Goal: Task Accomplishment & Management: Use online tool/utility

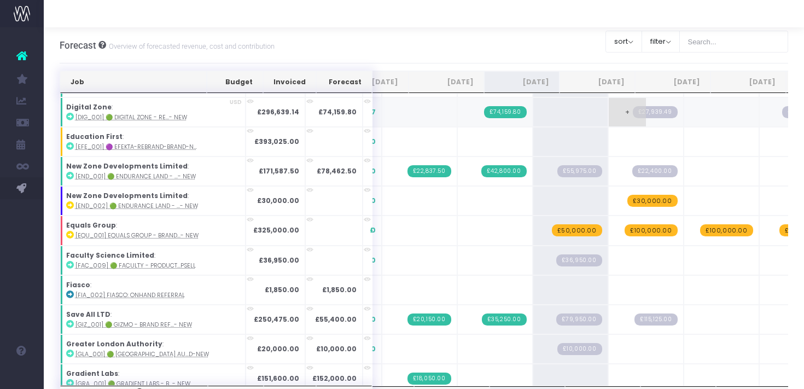
click at [633, 112] on span "£27,939.49" at bounding box center [655, 112] width 45 height 12
click at [633, 110] on span "£27,939.49" at bounding box center [655, 112] width 45 height 12
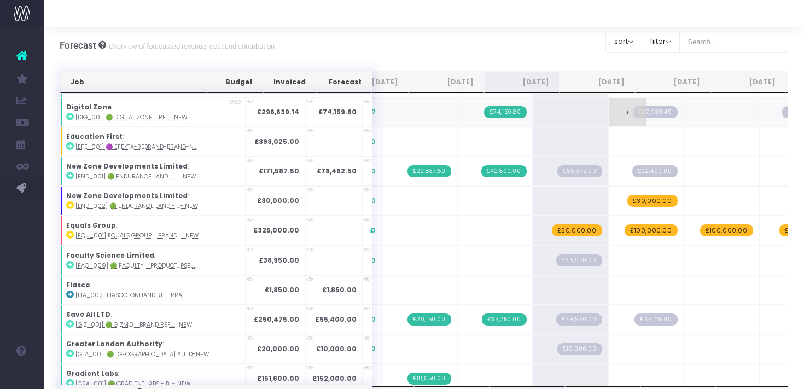
click at [609, 112] on span "+" at bounding box center [627, 112] width 37 height 28
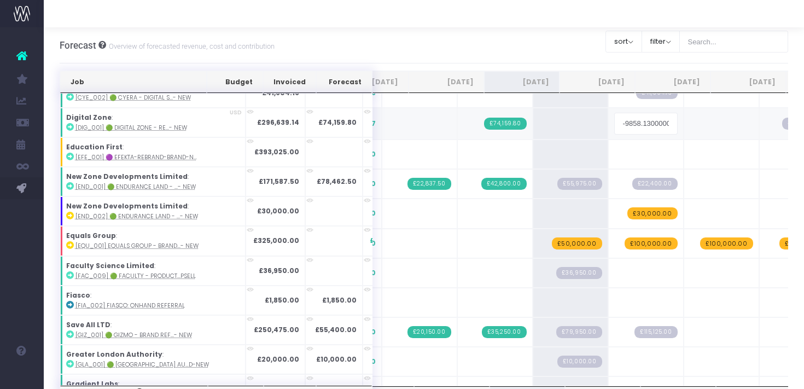
scroll to position [245, 0]
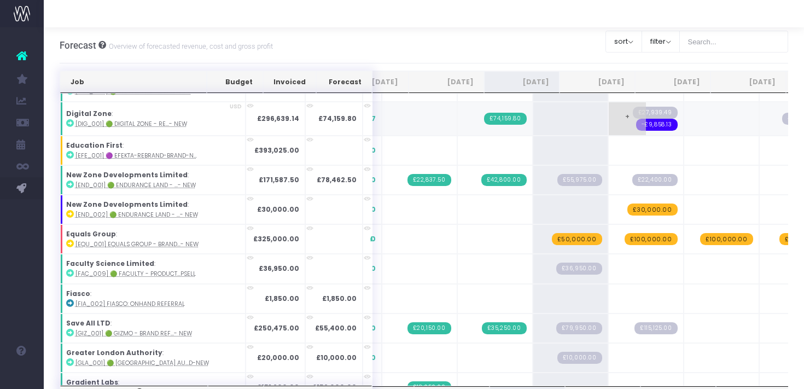
click at [633, 112] on span "£27,939.49" at bounding box center [655, 113] width 45 height 12
click at [609, 123] on span "+" at bounding box center [627, 118] width 37 height 33
type input "24498USD"
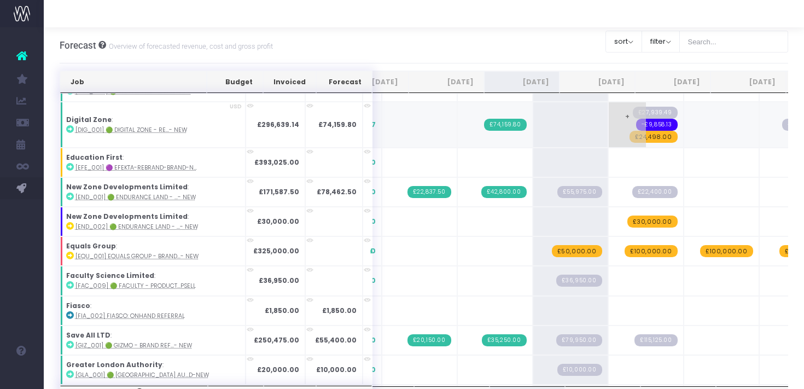
click at [609, 128] on span "+" at bounding box center [627, 124] width 37 height 45
type input "-34356.130000000005"
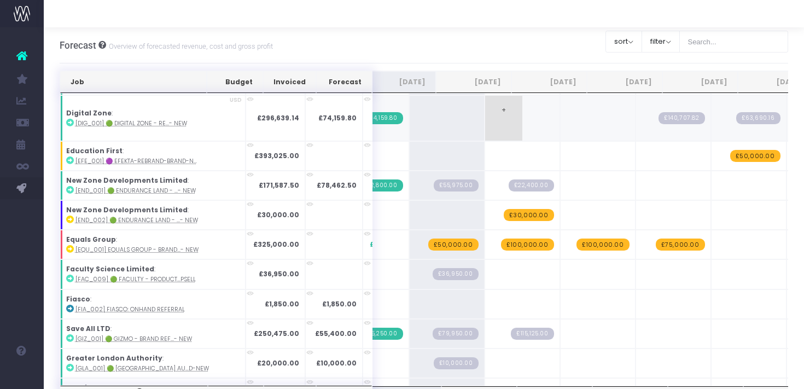
scroll to position [253, 148]
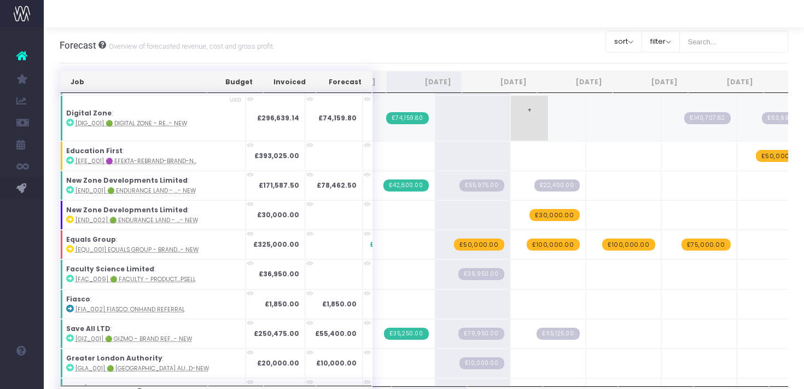
click at [511, 113] on span "+" at bounding box center [529, 118] width 37 height 45
type input "18135"
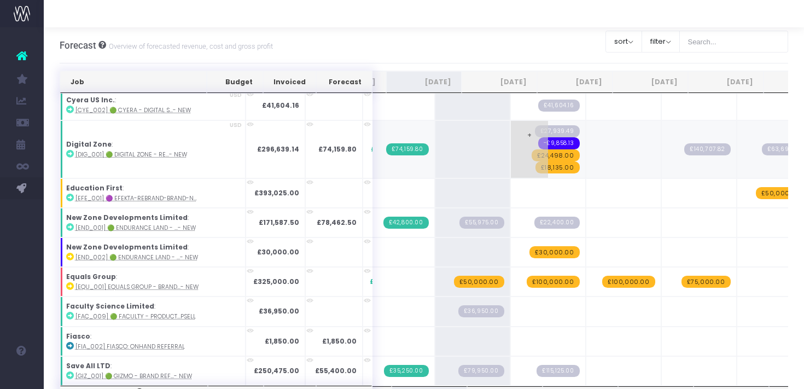
scroll to position [226, 0]
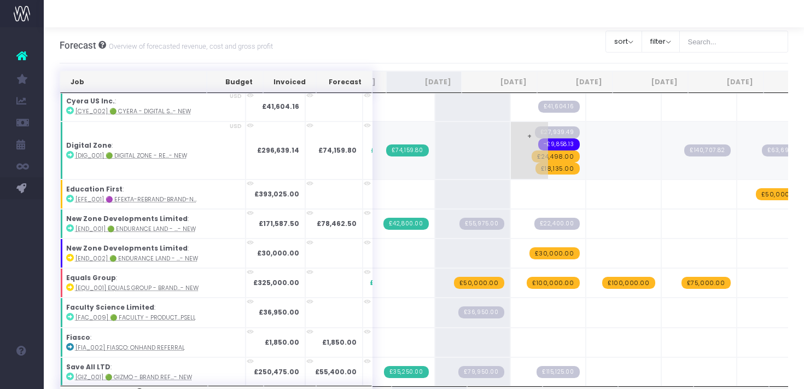
click at [511, 135] on span "+" at bounding box center [529, 150] width 37 height 57
type input "18135"
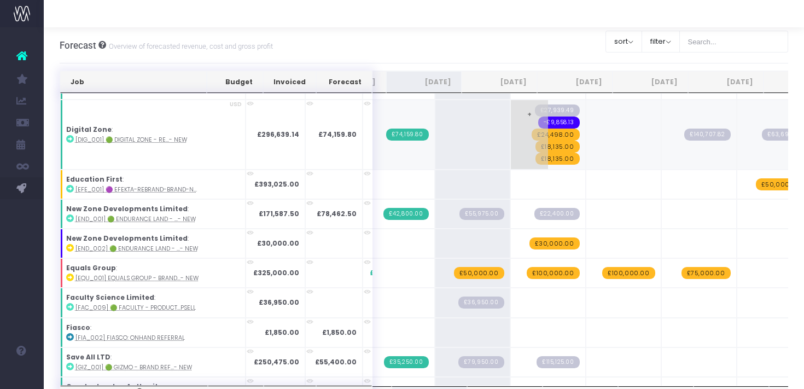
scroll to position [250, 0]
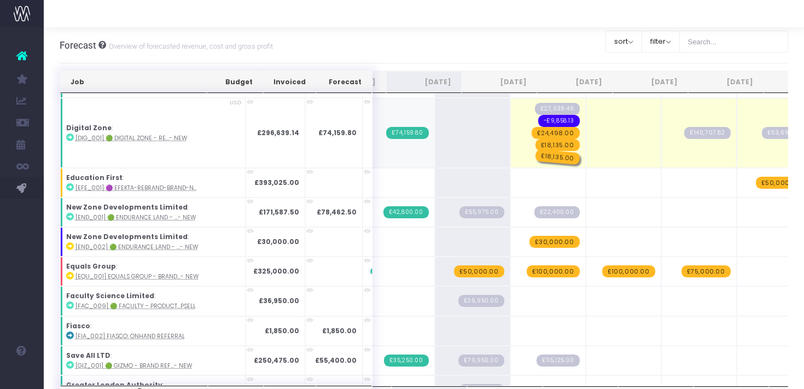
drag, startPoint x: 522, startPoint y: 157, endPoint x: 502, endPoint y: 155, distance: 20.9
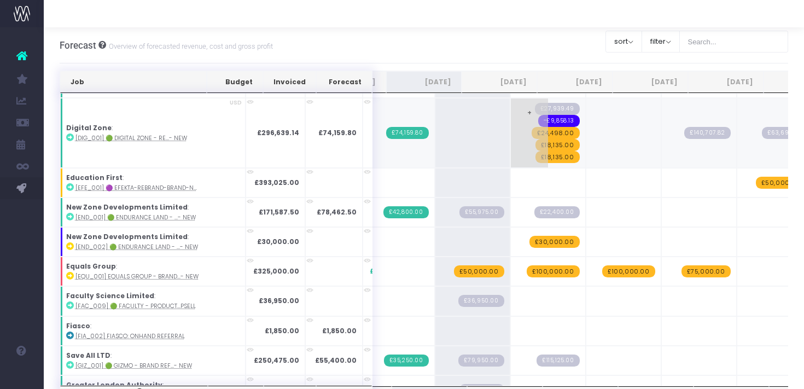
click at [536, 155] on span "£18,135.00" at bounding box center [558, 157] width 44 height 12
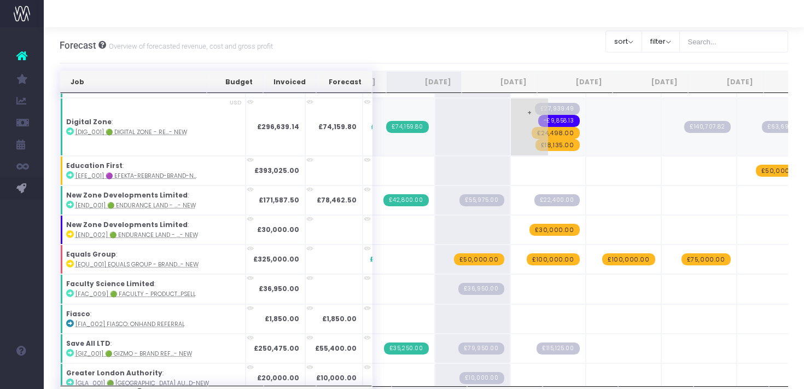
click at [536, 146] on span "£18,135.00" at bounding box center [558, 145] width 44 height 12
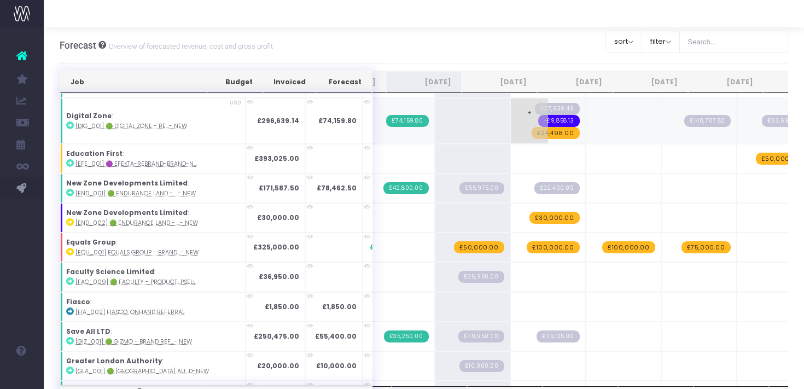
click at [532, 131] on span "£24,498.00" at bounding box center [556, 133] width 48 height 12
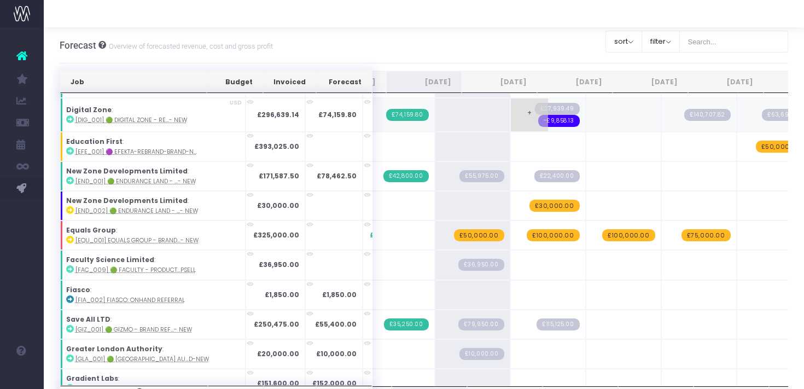
click at [538, 120] on span "-£9,858.13" at bounding box center [559, 121] width 42 height 12
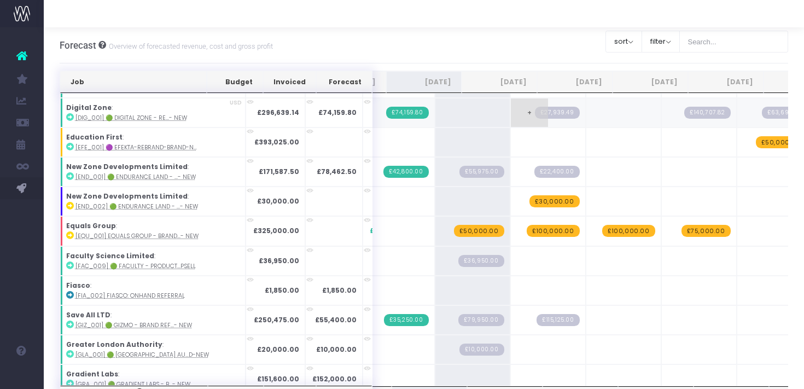
click at [535, 110] on span "£27,939.49" at bounding box center [557, 113] width 45 height 12
click at [535, 114] on span "£27,939.49" at bounding box center [557, 113] width 45 height 12
click at [536, 117] on td "+ £27,939.49" at bounding box center [547, 113] width 75 height 30
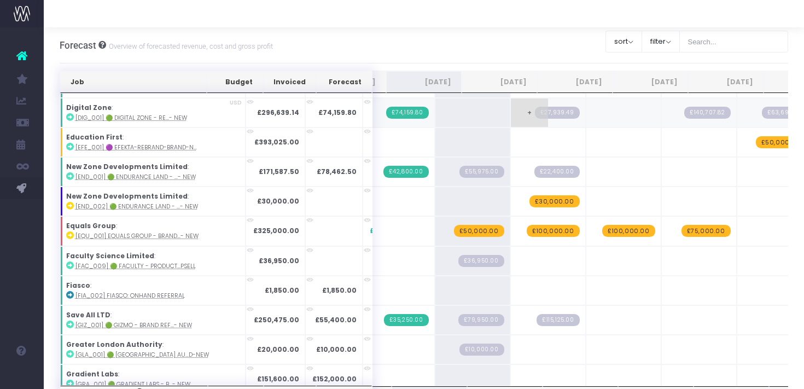
click at [536, 117] on td "+ £27,939.49" at bounding box center [547, 113] width 75 height 30
click at [532, 117] on td "+ £27,939.49" at bounding box center [547, 113] width 75 height 30
click at [535, 116] on span "£27,939.49" at bounding box center [557, 113] width 45 height 12
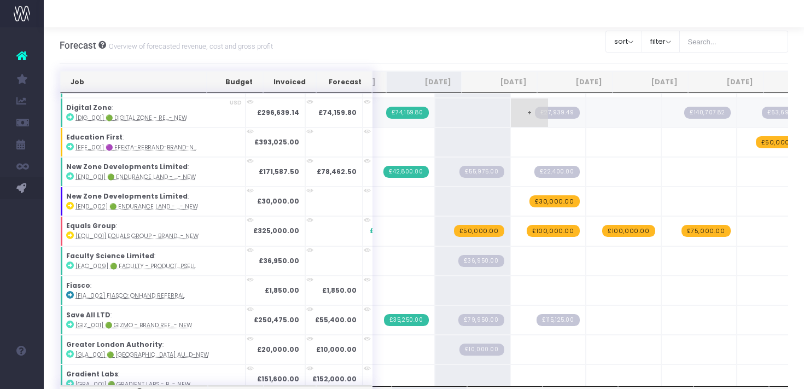
click at [535, 109] on span "£27,939.49" at bounding box center [557, 113] width 45 height 12
drag, startPoint x: 532, startPoint y: 121, endPoint x: 514, endPoint y: 102, distance: 26.7
click at [514, 102] on td "+ £27,939.49" at bounding box center [547, 113] width 75 height 30
click at [535, 107] on span "£27,939.49" at bounding box center [557, 113] width 45 height 12
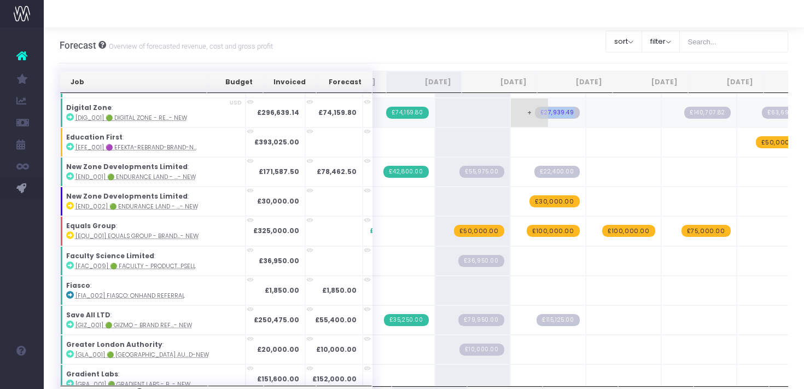
click at [535, 107] on span "£27,939.49" at bounding box center [557, 113] width 45 height 12
click at [662, 152] on span "+" at bounding box center [680, 142] width 37 height 28
click at [684, 111] on span "£140,707.82" at bounding box center [707, 113] width 46 height 12
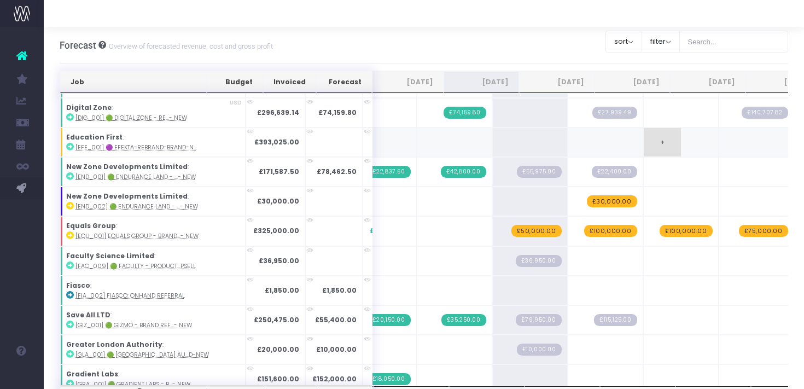
scroll to position [0, 64]
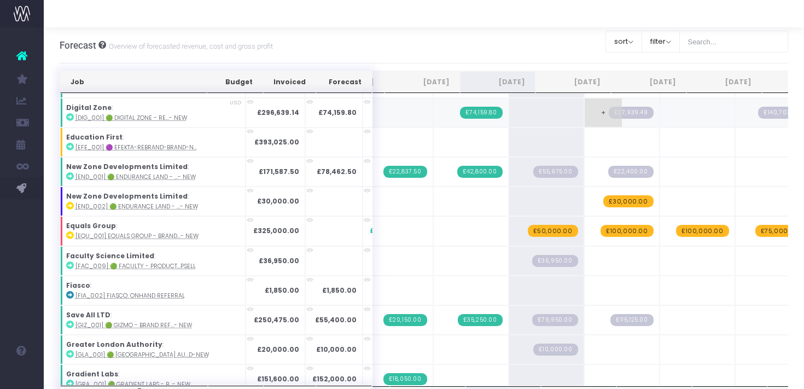
click at [585, 117] on span "+" at bounding box center [603, 112] width 37 height 28
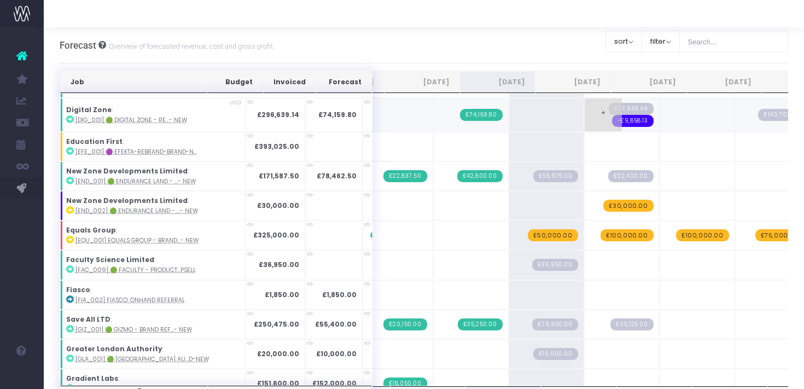
click at [612, 120] on span "-£9,858.13" at bounding box center [633, 121] width 42 height 12
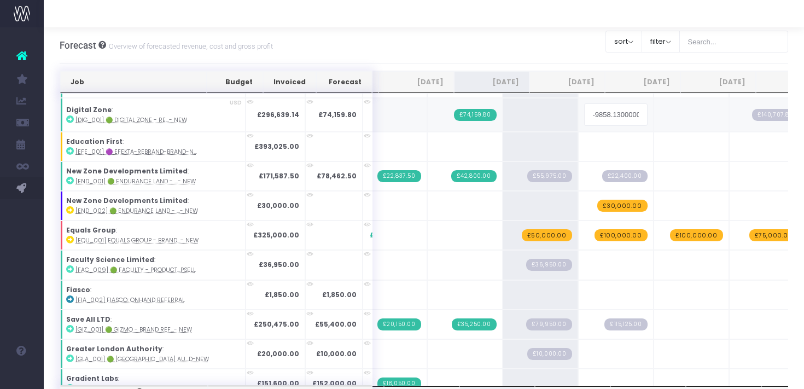
scroll to position [0, 72]
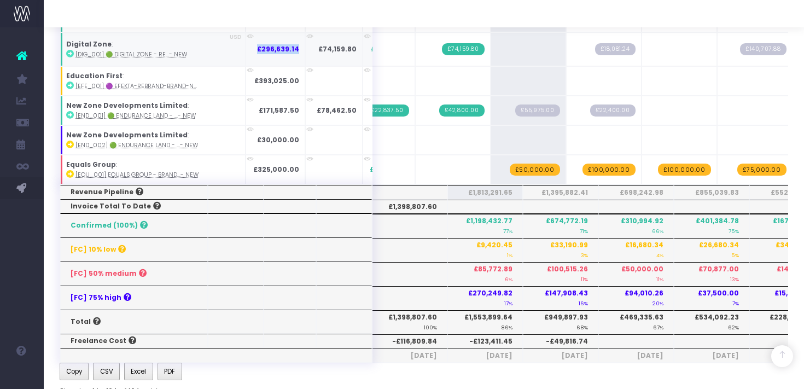
drag, startPoint x: 219, startPoint y: 48, endPoint x: 258, endPoint y: 49, distance: 39.4
click at [258, 49] on td "£296,639.14" at bounding box center [276, 49] width 60 height 34
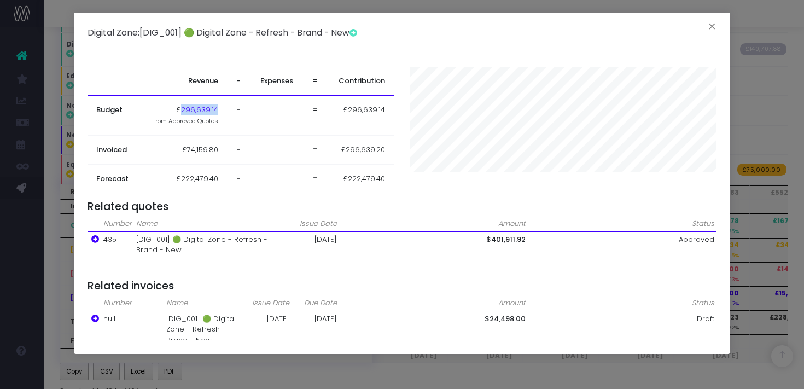
drag, startPoint x: 221, startPoint y: 110, endPoint x: 184, endPoint y: 109, distance: 36.7
click at [184, 109] on td "£296,639.14 From Approved Quotes" at bounding box center [183, 116] width 88 height 40
copy span "296,639.14"
click at [712, 26] on button "×" at bounding box center [712, 28] width 23 height 18
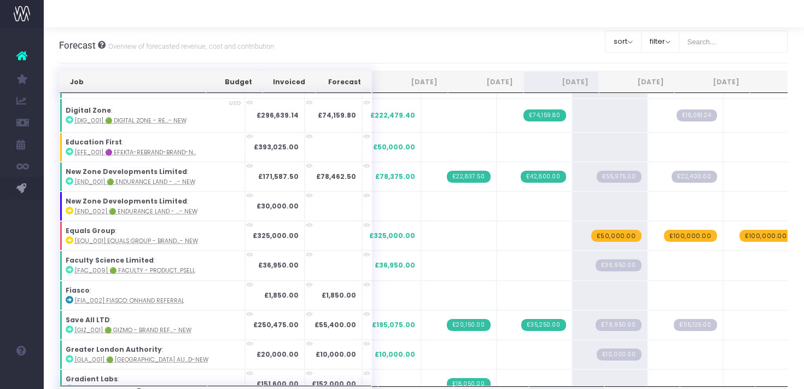
scroll to position [251, 0]
